Goal: Task Accomplishment & Management: Use online tool/utility

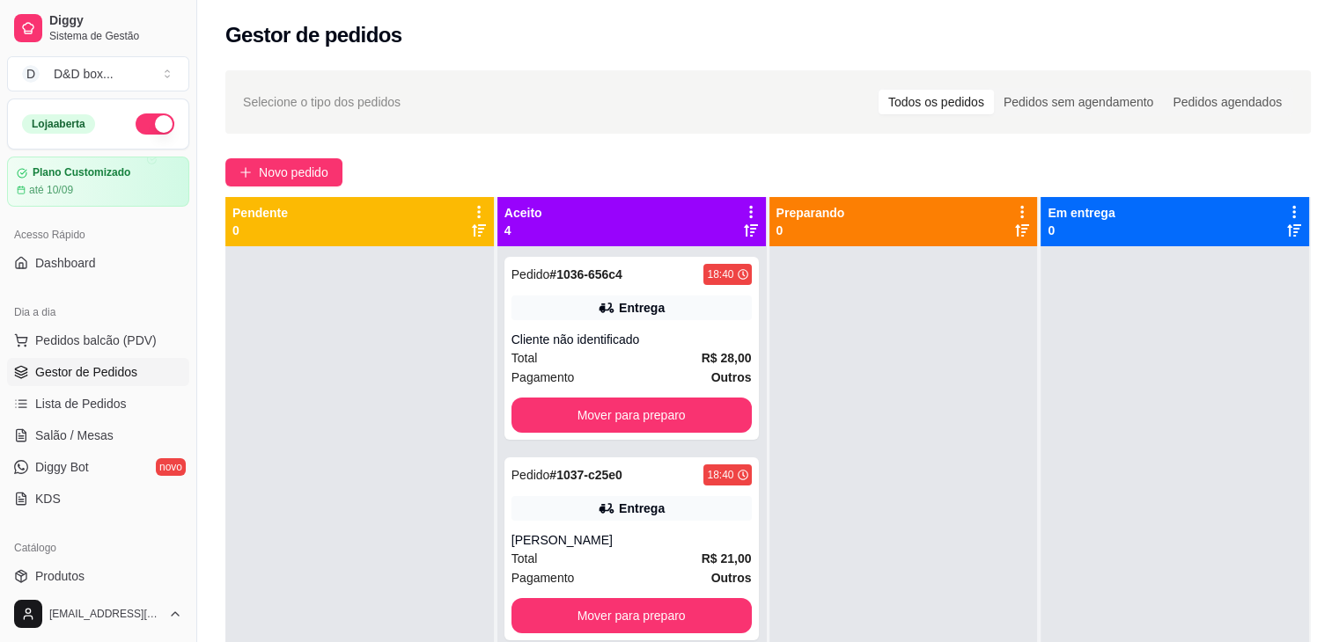
scroll to position [88, 0]
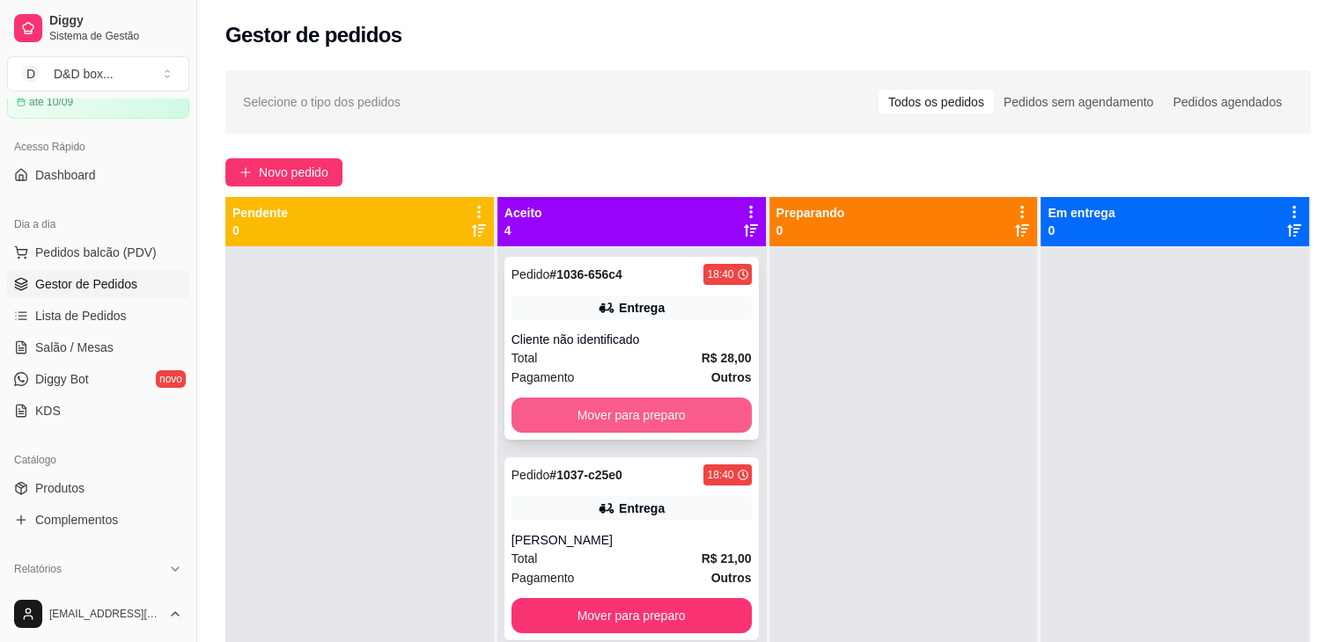
click at [592, 416] on button "Mover para preparo" at bounding box center [631, 415] width 240 height 35
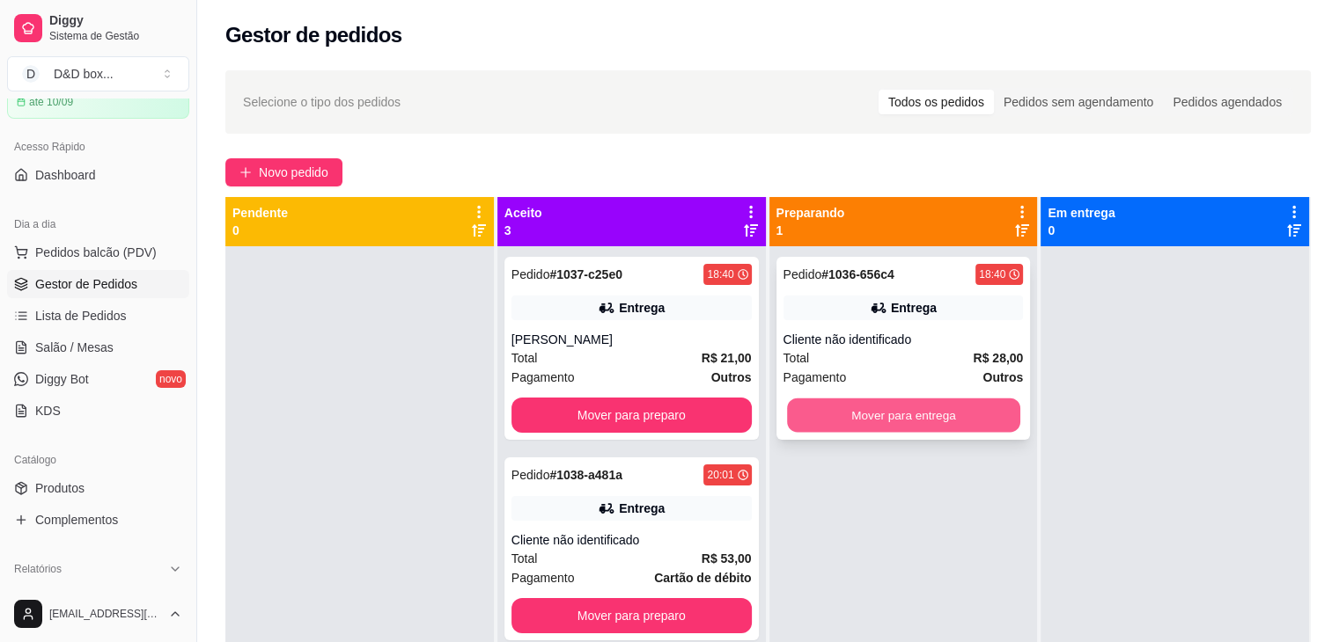
click at [876, 407] on button "Mover para entrega" at bounding box center [903, 416] width 233 height 34
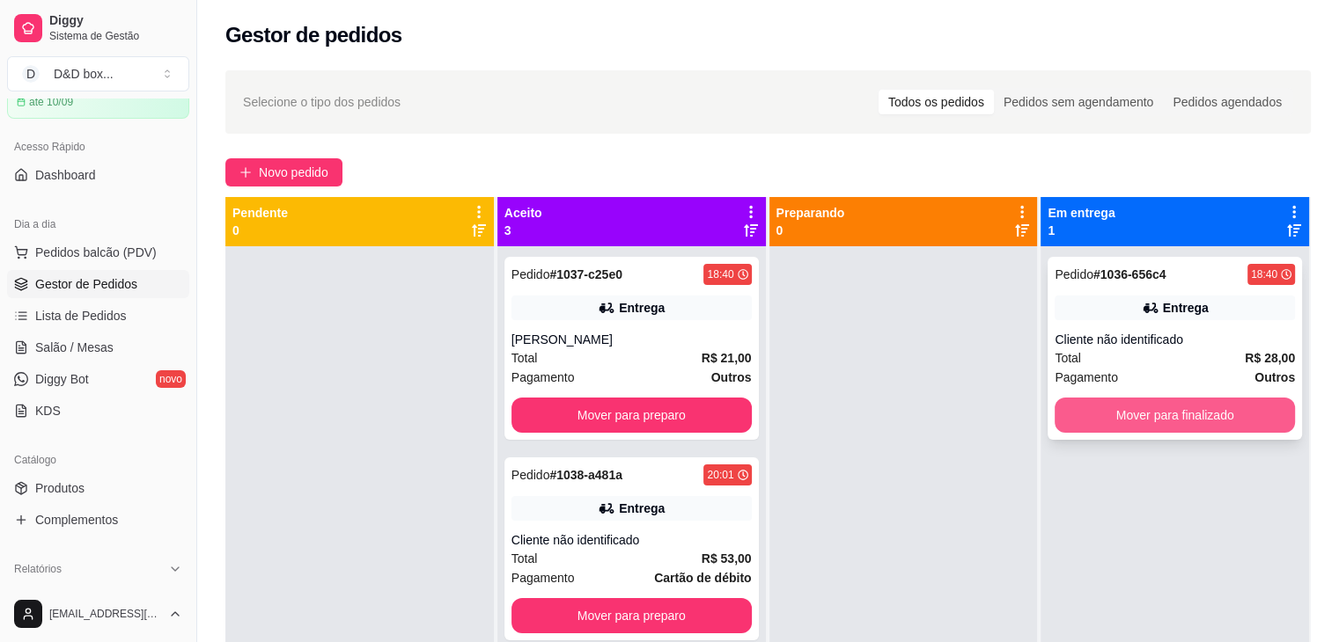
click at [1079, 415] on button "Mover para finalizado" at bounding box center [1174, 415] width 240 height 35
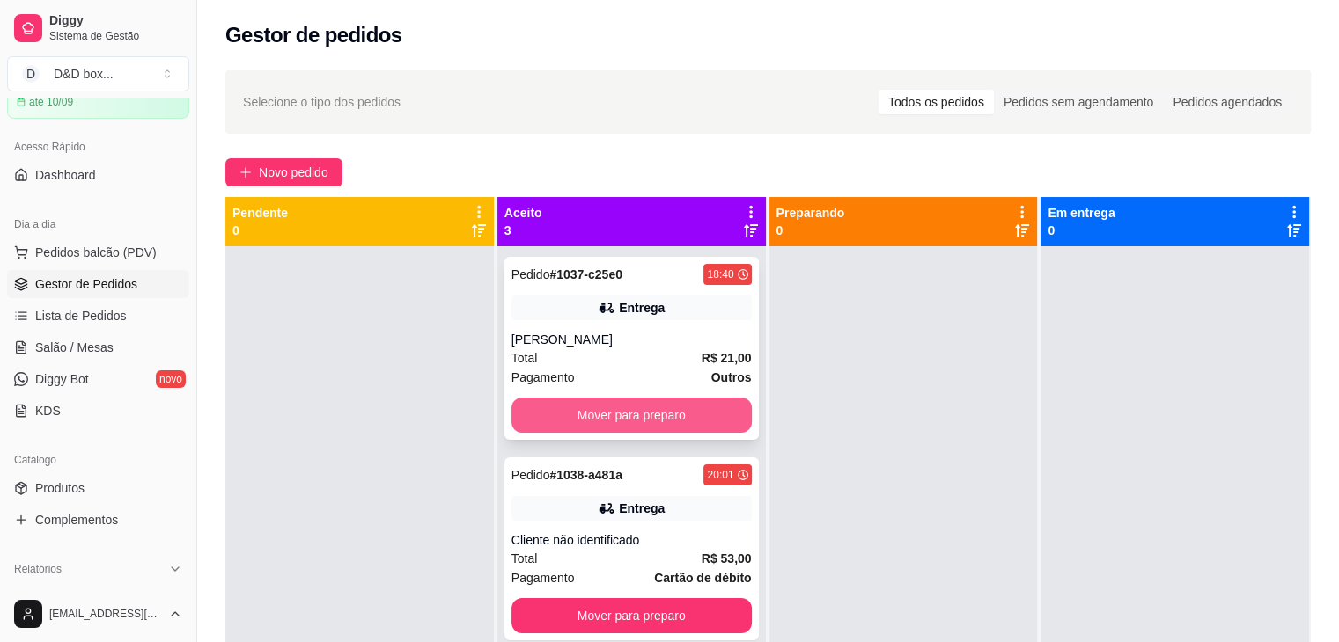
click at [690, 402] on button "Mover para preparo" at bounding box center [631, 415] width 240 height 35
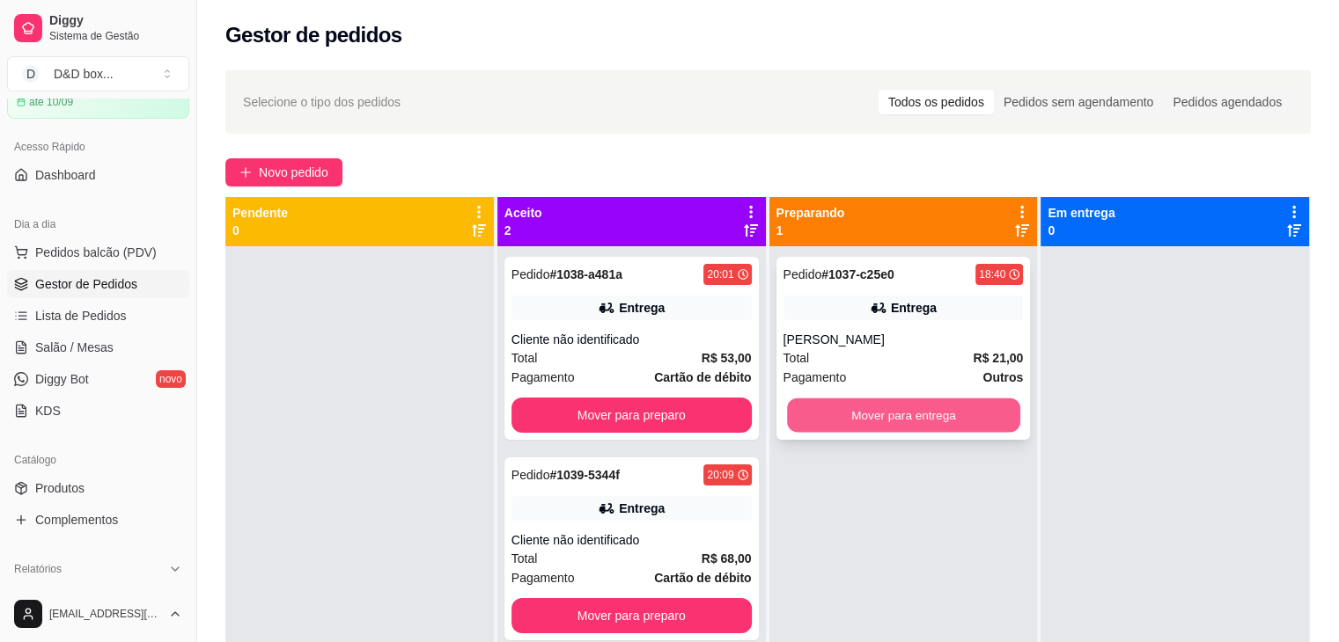
click at [909, 407] on button "Mover para entrega" at bounding box center [903, 416] width 233 height 34
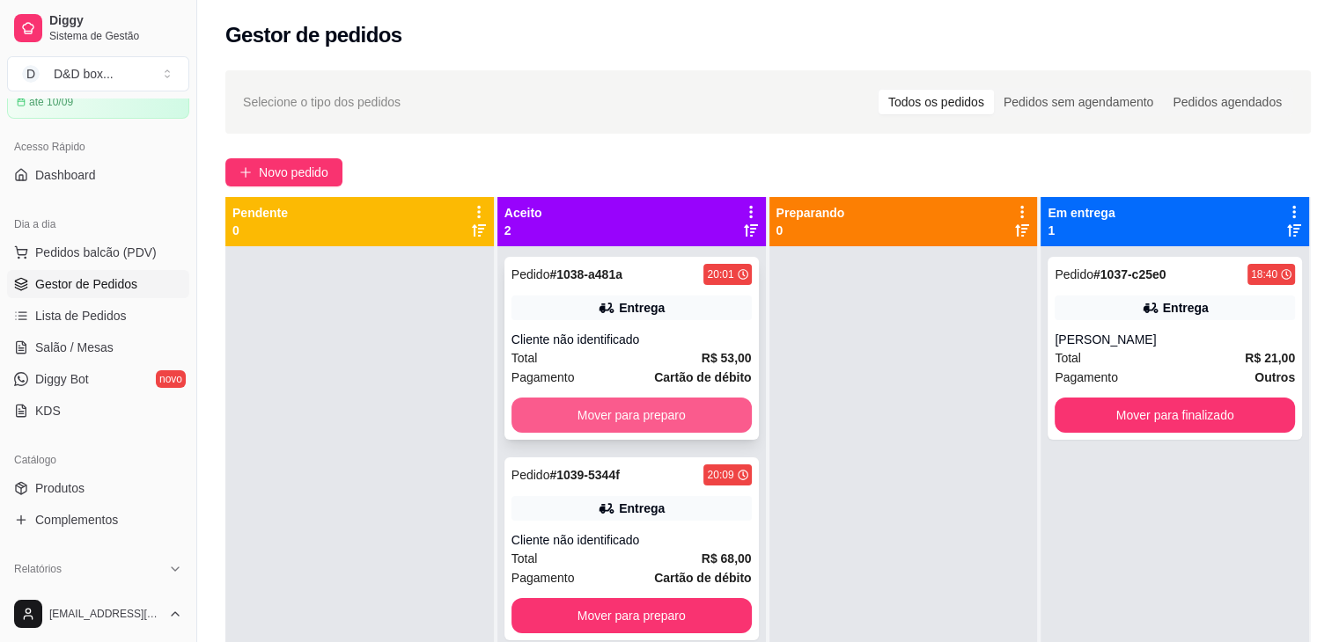
click at [708, 407] on button "Mover para preparo" at bounding box center [631, 415] width 240 height 35
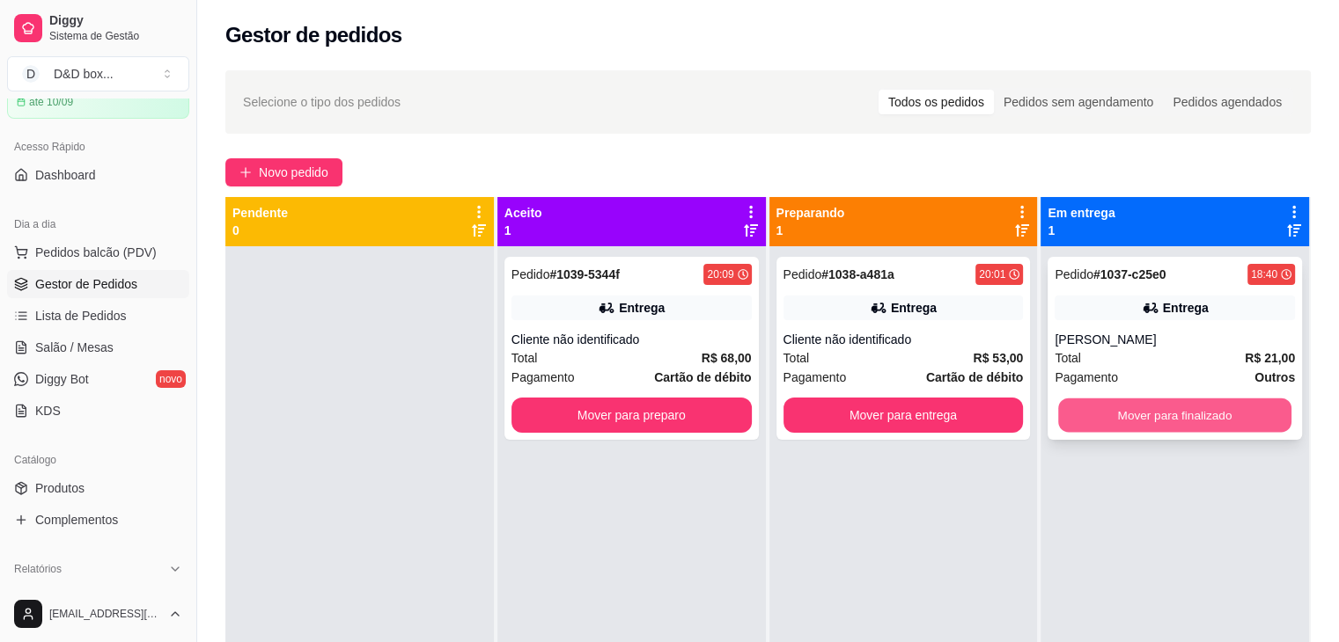
click at [1114, 421] on button "Mover para finalizado" at bounding box center [1174, 416] width 233 height 34
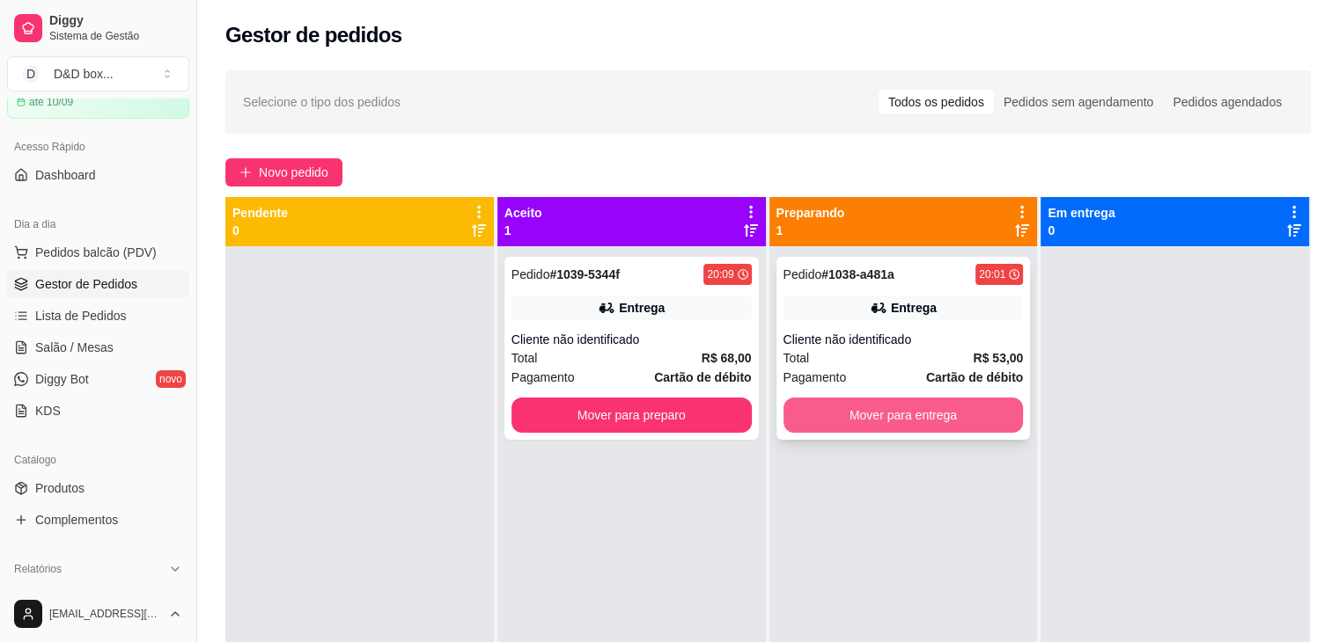
click at [920, 417] on button "Mover para entrega" at bounding box center [903, 415] width 240 height 35
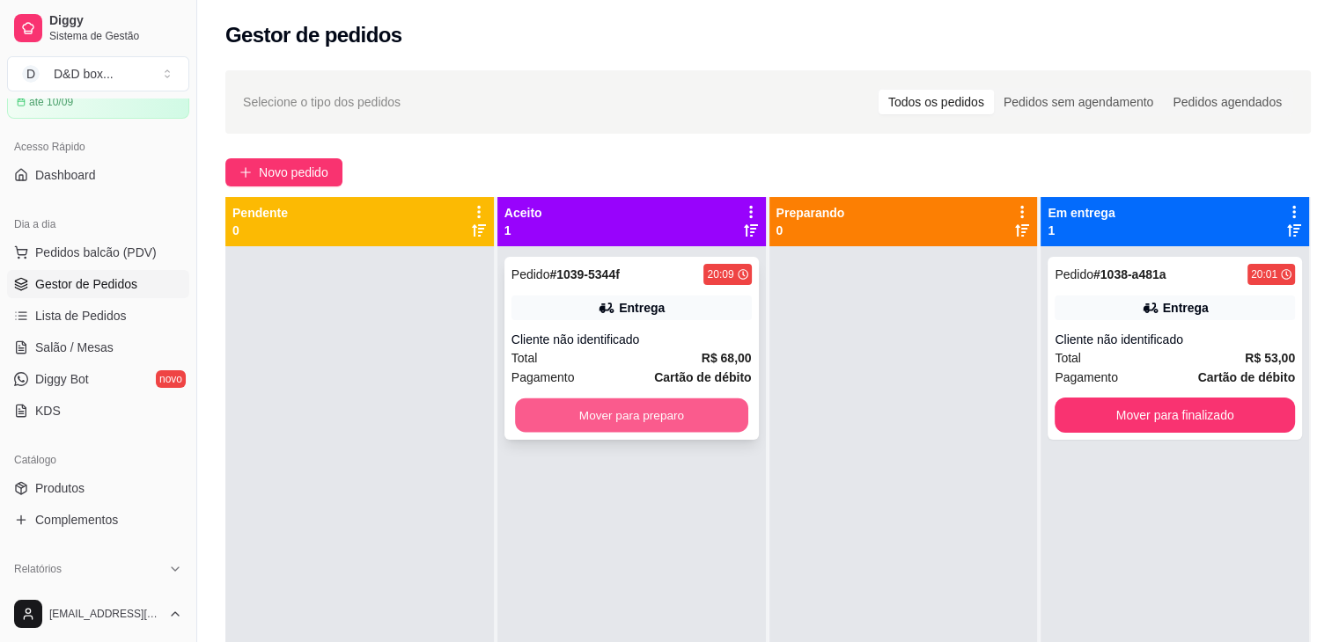
click at [627, 413] on button "Mover para preparo" at bounding box center [631, 416] width 233 height 34
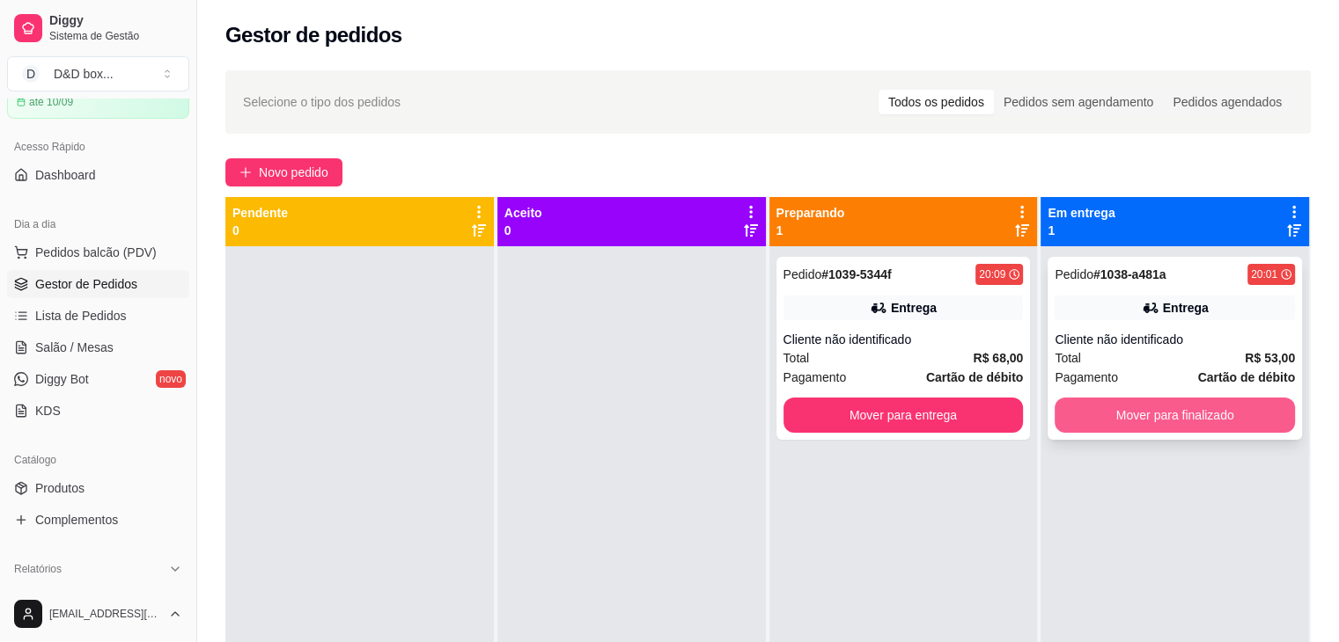
click at [1107, 404] on button "Mover para finalizado" at bounding box center [1174, 415] width 240 height 35
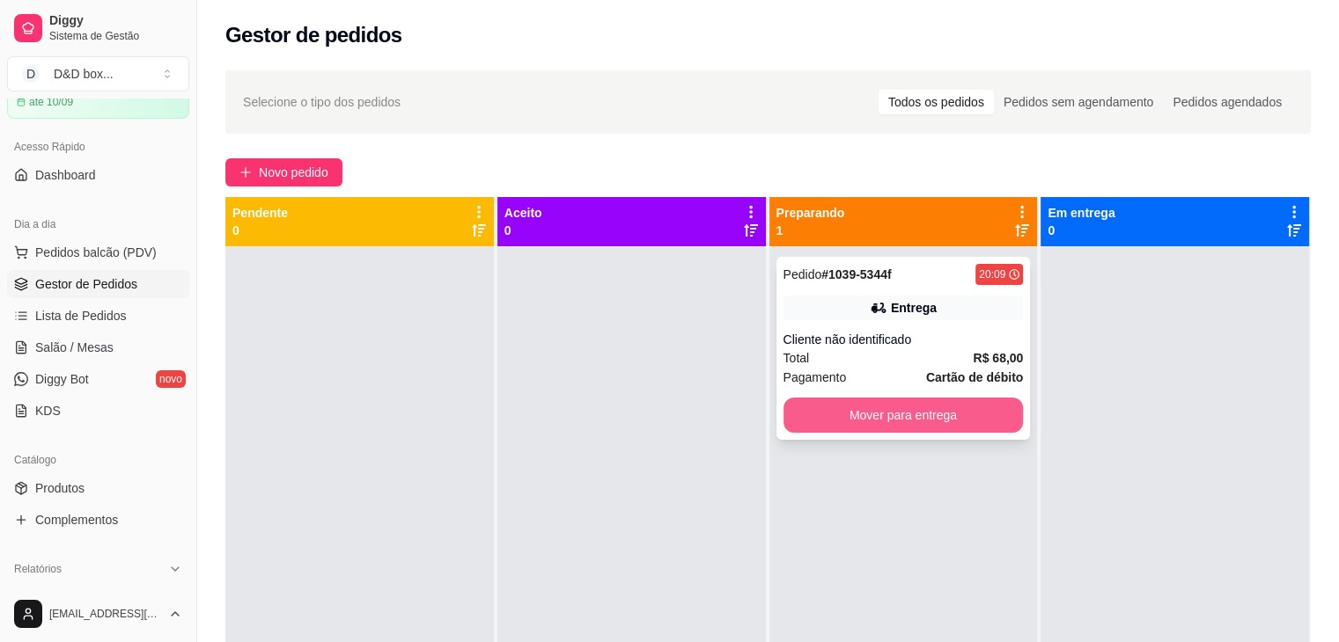
click at [982, 417] on button "Mover para entrega" at bounding box center [903, 415] width 240 height 35
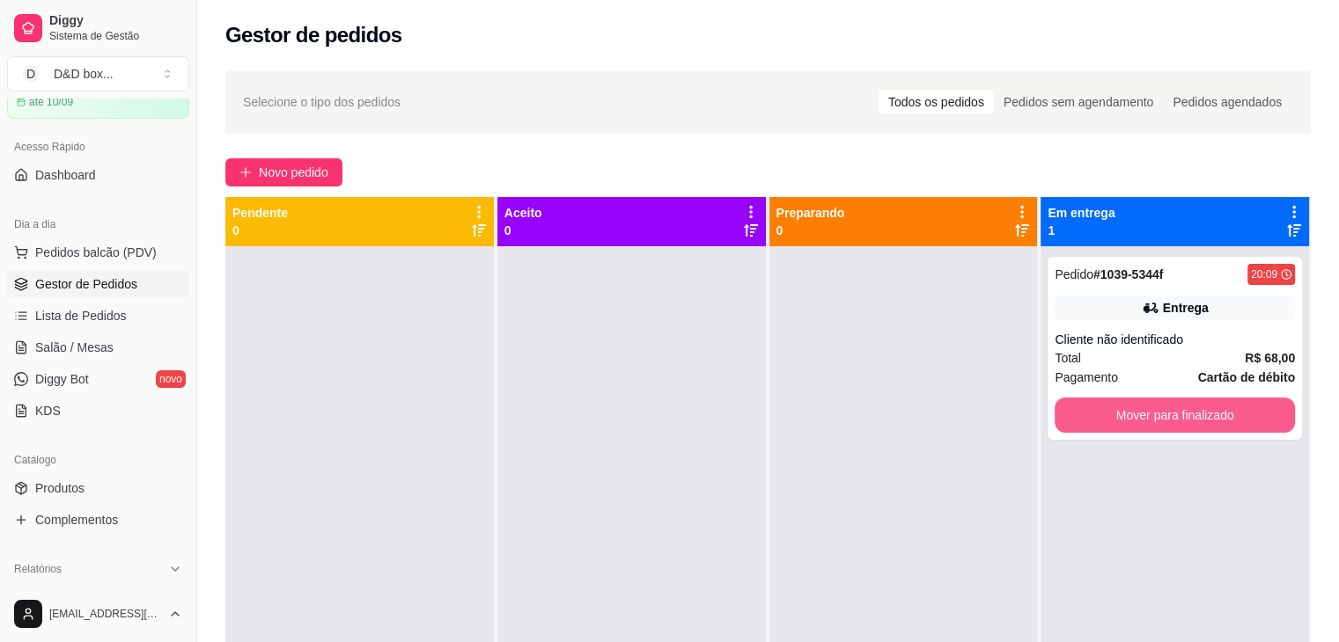
click at [1126, 416] on button "Mover para finalizado" at bounding box center [1174, 415] width 240 height 35
